Goal: Use online tool/utility: Utilize a website feature to perform a specific function

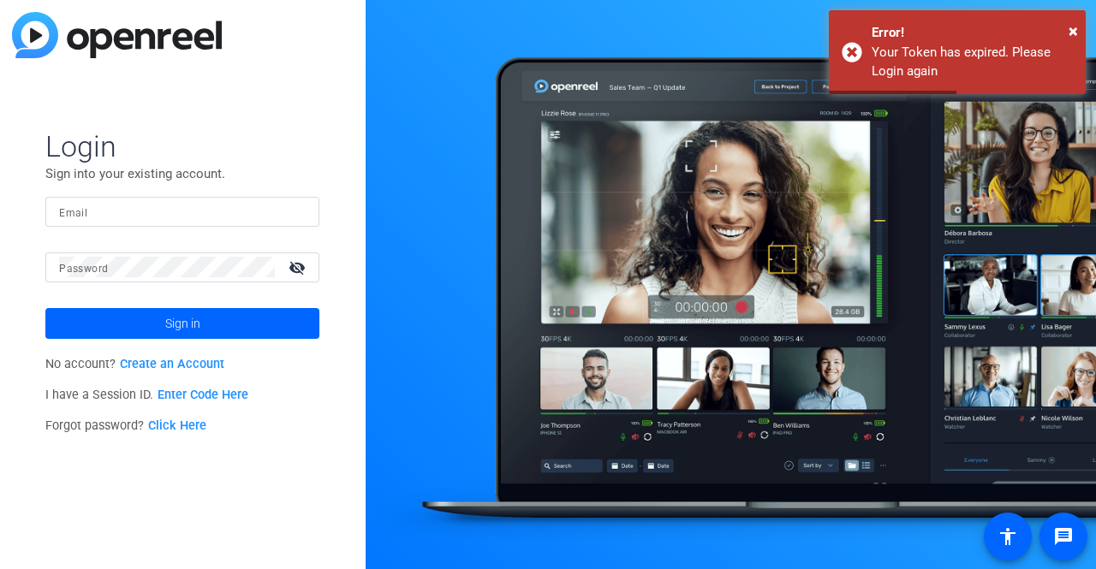
click at [137, 206] on input "Email" at bounding box center [182, 211] width 247 height 21
type input "[EMAIL_ADDRESS][DOMAIN_NAME]"
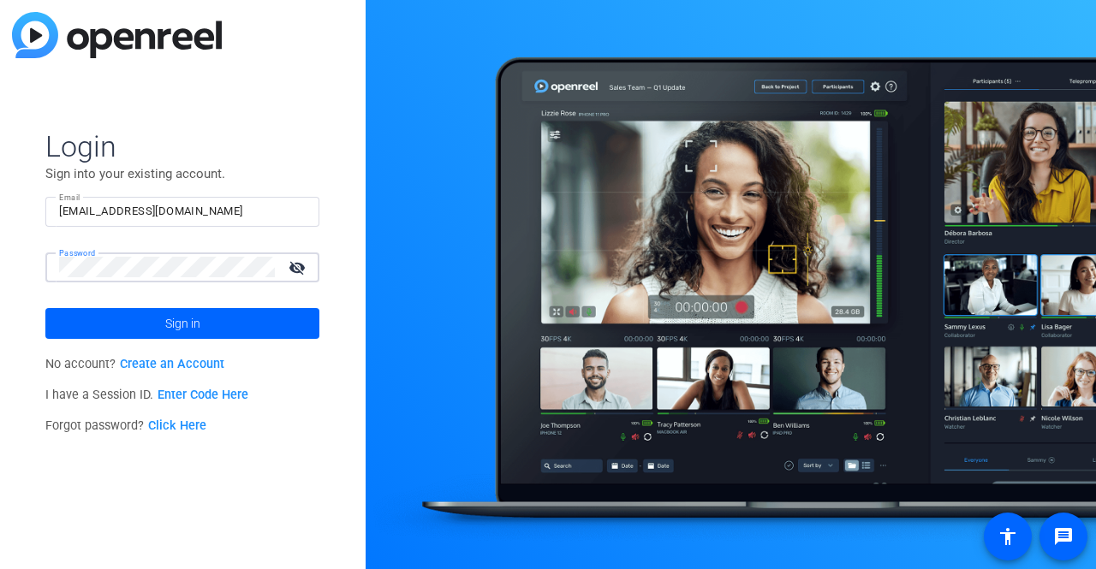
click at [45, 308] on button "Sign in" at bounding box center [182, 323] width 274 height 31
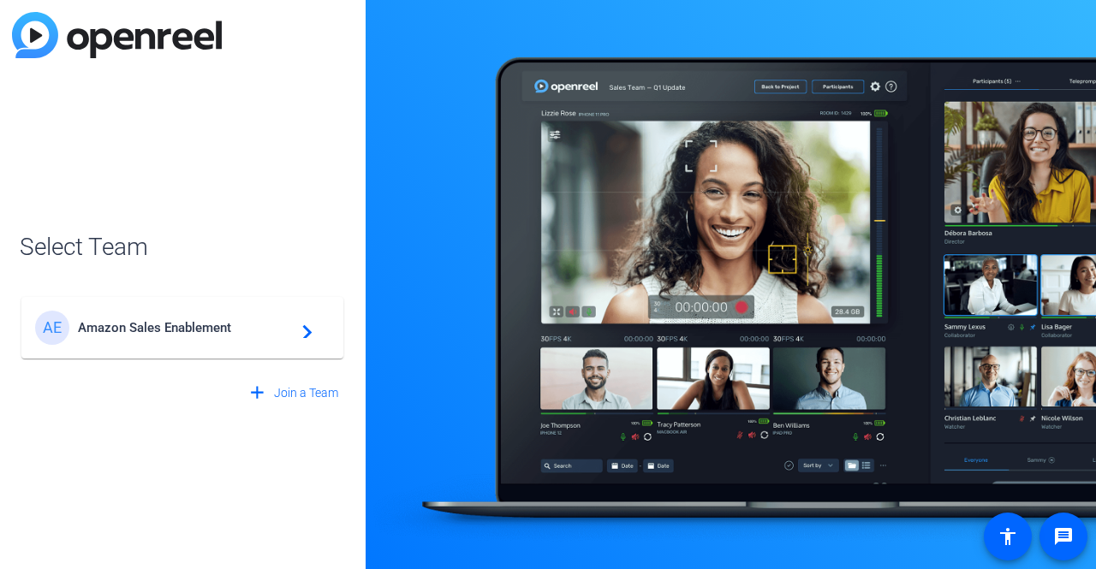
click at [190, 324] on span "Amazon Sales Enablement" at bounding box center [185, 327] width 214 height 15
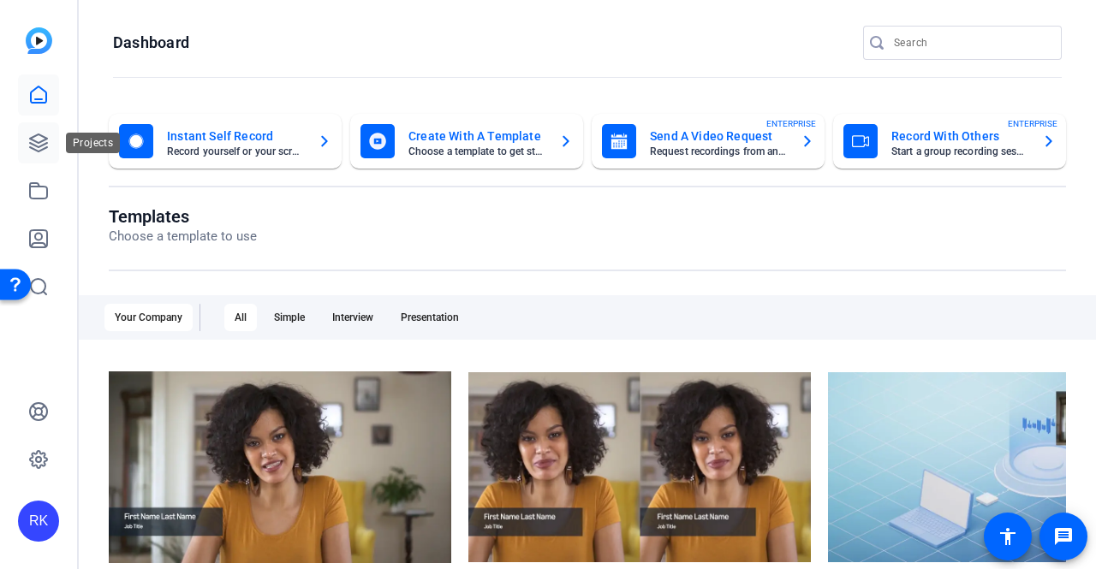
click at [46, 143] on icon at bounding box center [38, 142] width 17 height 17
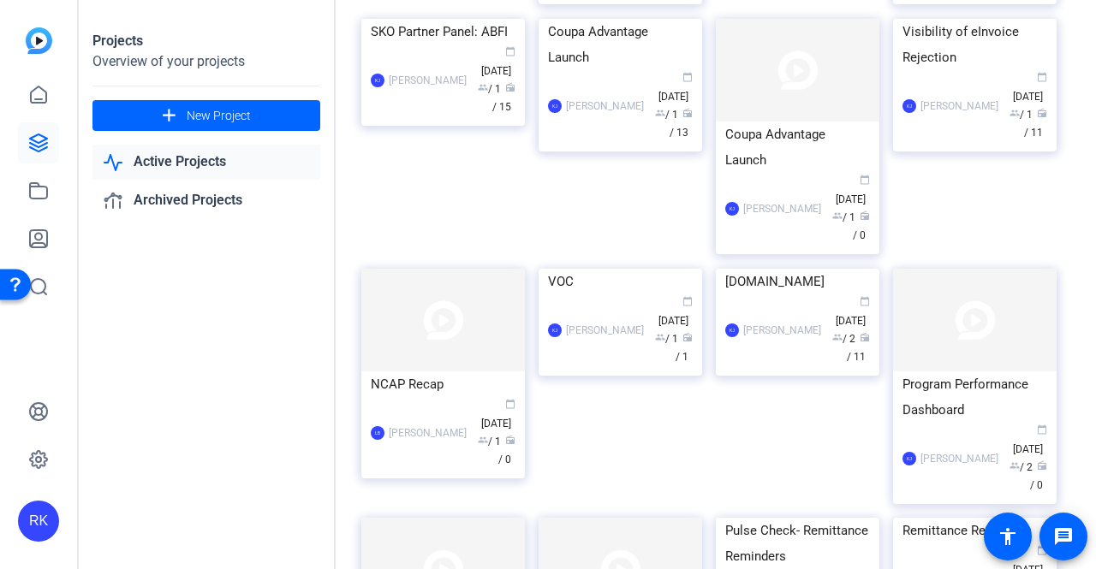
scroll to position [4926, 0]
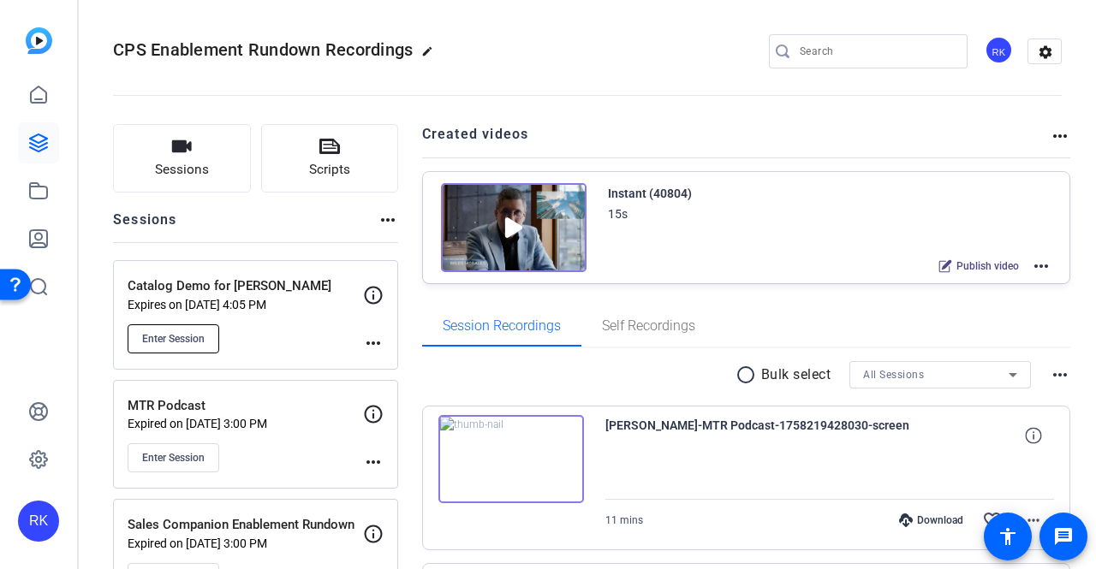
click at [168, 336] on span "Enter Session" at bounding box center [173, 339] width 62 height 14
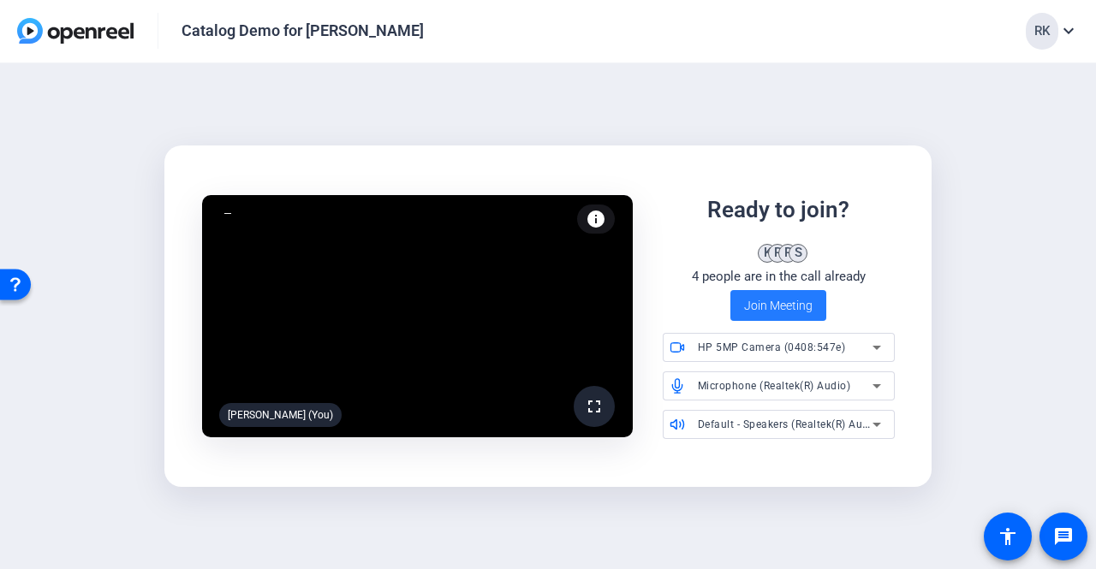
click at [774, 304] on span "Join Meeting" at bounding box center [778, 306] width 68 height 18
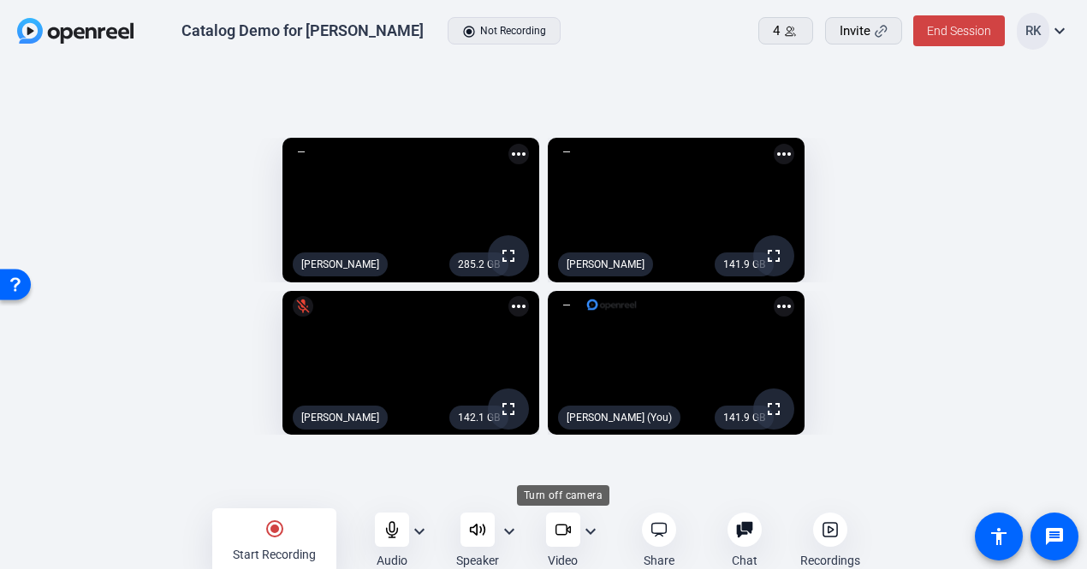
click at [557, 523] on icon at bounding box center [563, 529] width 17 height 17
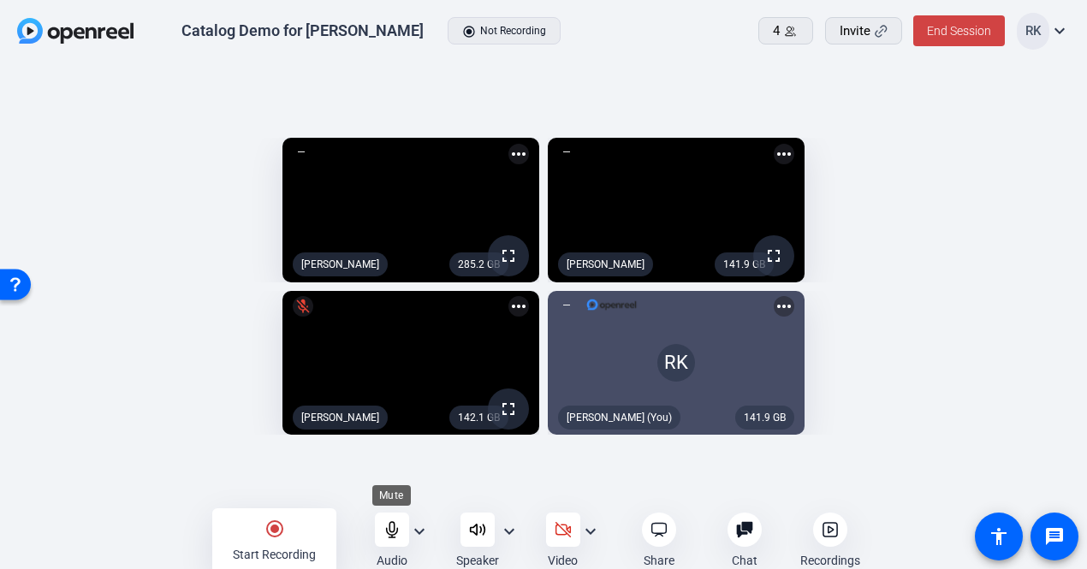
click at [391, 527] on icon at bounding box center [392, 529] width 17 height 17
click at [475, 535] on icon at bounding box center [477, 530] width 15 height 10
click at [277, 533] on mat-icon "radio_button_checked" at bounding box center [275, 529] width 21 height 21
